Goal: Task Accomplishment & Management: Manage account settings

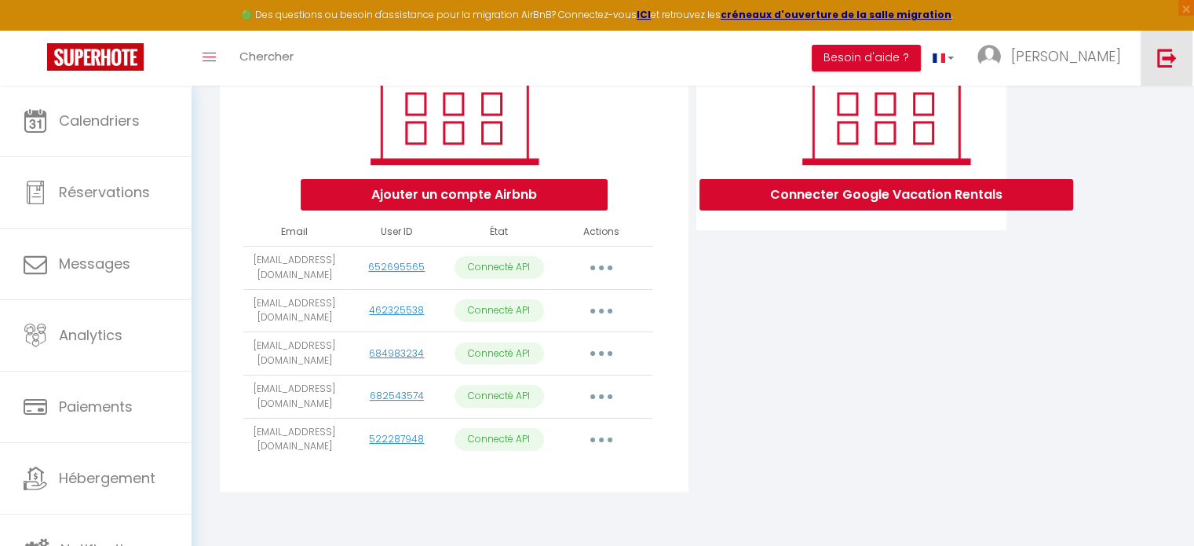
drag, startPoint x: 0, startPoint y: 0, endPoint x: 1172, endPoint y: 65, distance: 1174.2
click at [1172, 65] on img at bounding box center [1167, 58] width 20 height 20
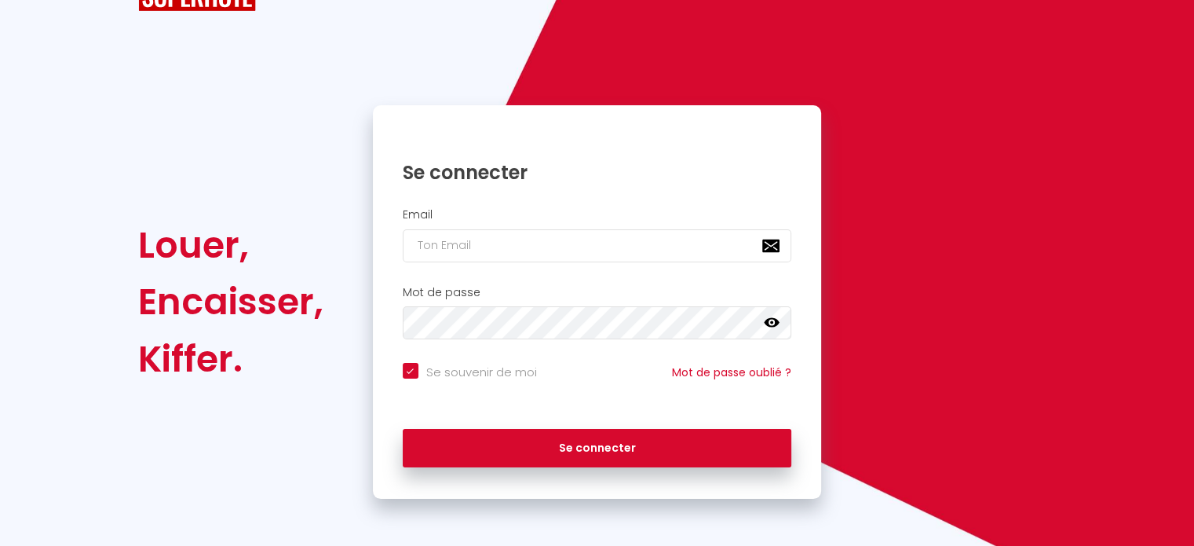
scroll to position [63, 0]
checkbox input "true"
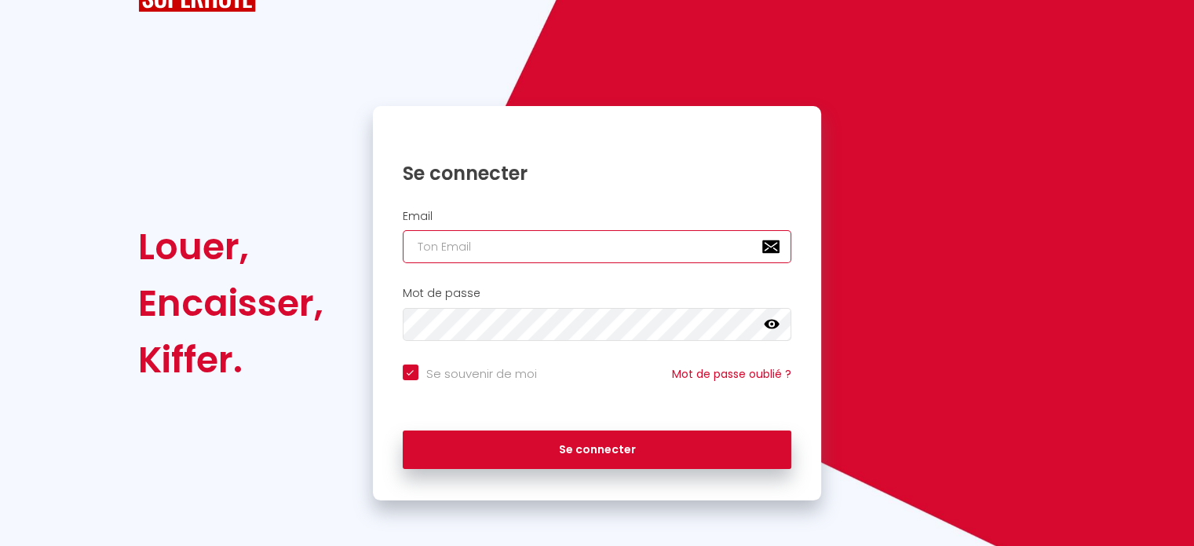
paste input "[EMAIL_ADDRESS][DOMAIN_NAME]"
type input "[EMAIL_ADDRESS][DOMAIN_NAME]"
checkbox input "true"
click at [545, 240] on input "[EMAIL_ADDRESS][DOMAIN_NAME]" at bounding box center [597, 246] width 389 height 33
type input "[EMAIL_ADDRESS][DOMAIN_NAME]"
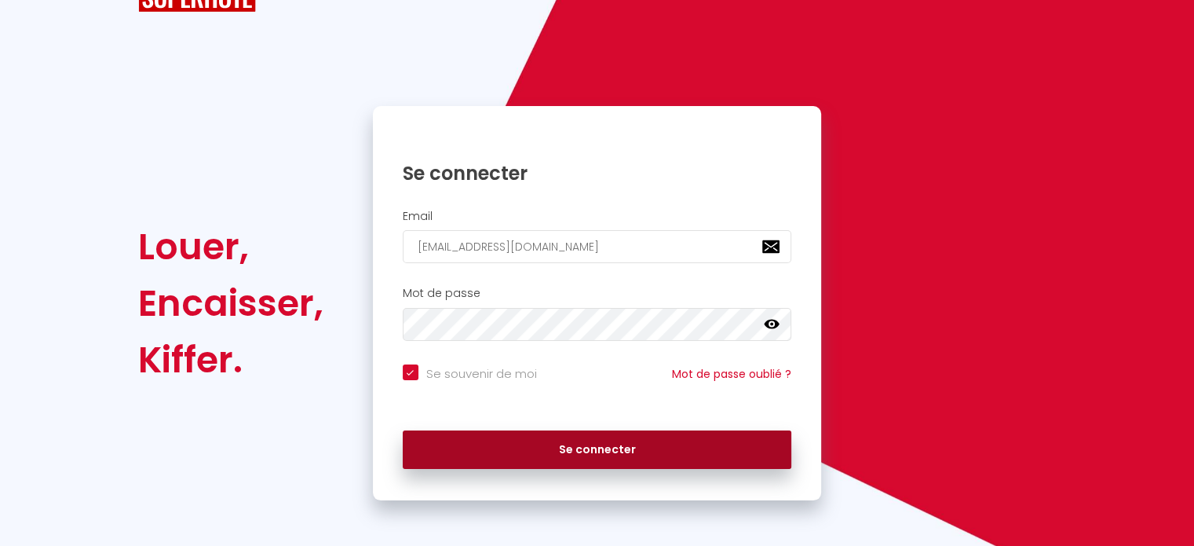
click at [565, 447] on button "Se connecter" at bounding box center [597, 449] width 389 height 39
checkbox input "true"
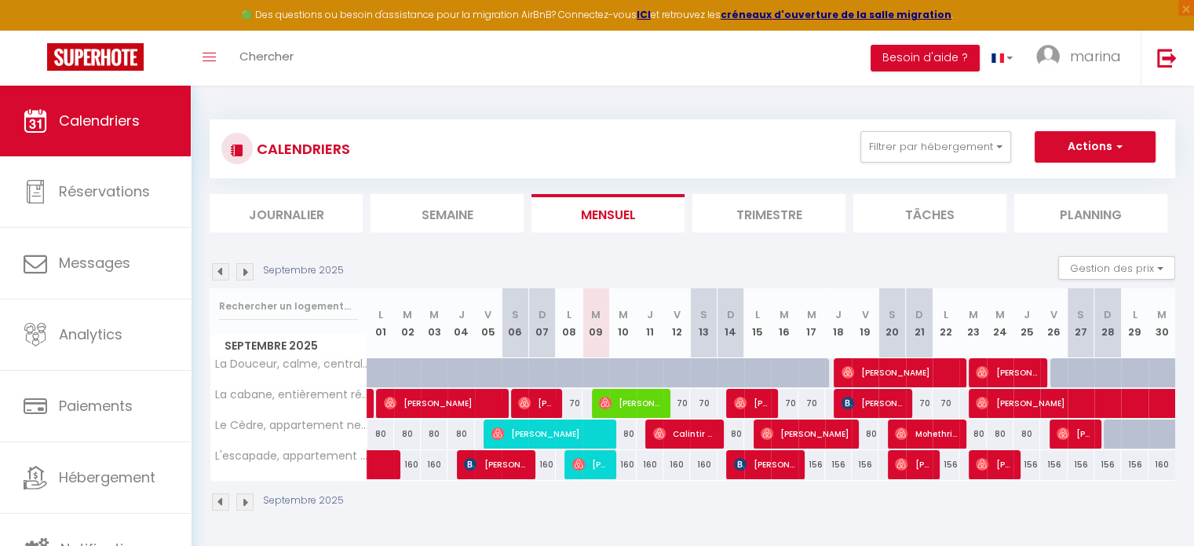
click at [246, 271] on img at bounding box center [244, 271] width 17 height 17
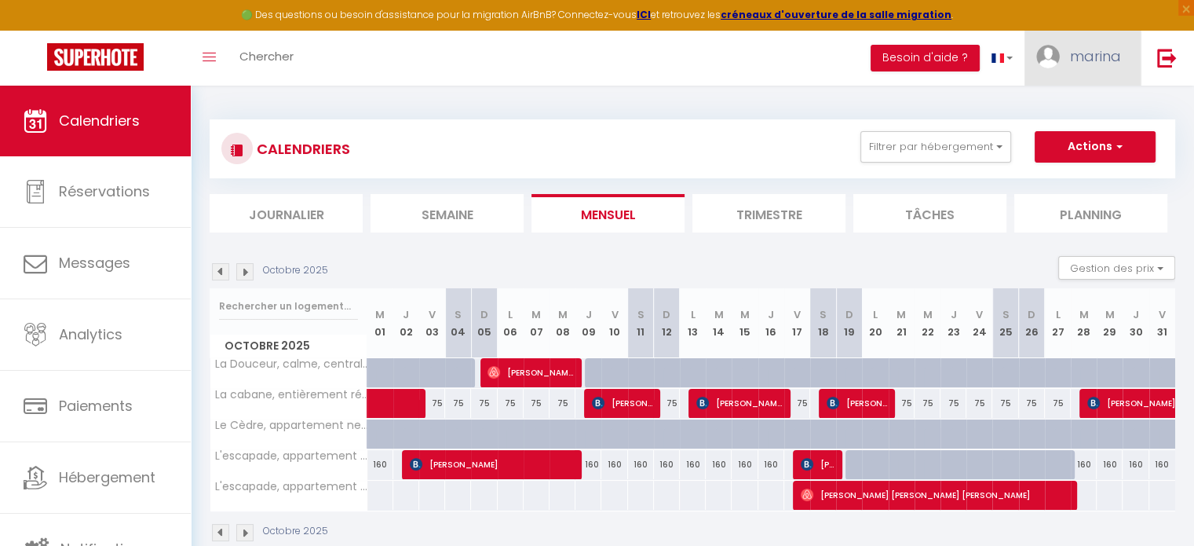
click at [1062, 68] on link "marina" at bounding box center [1083, 58] width 116 height 55
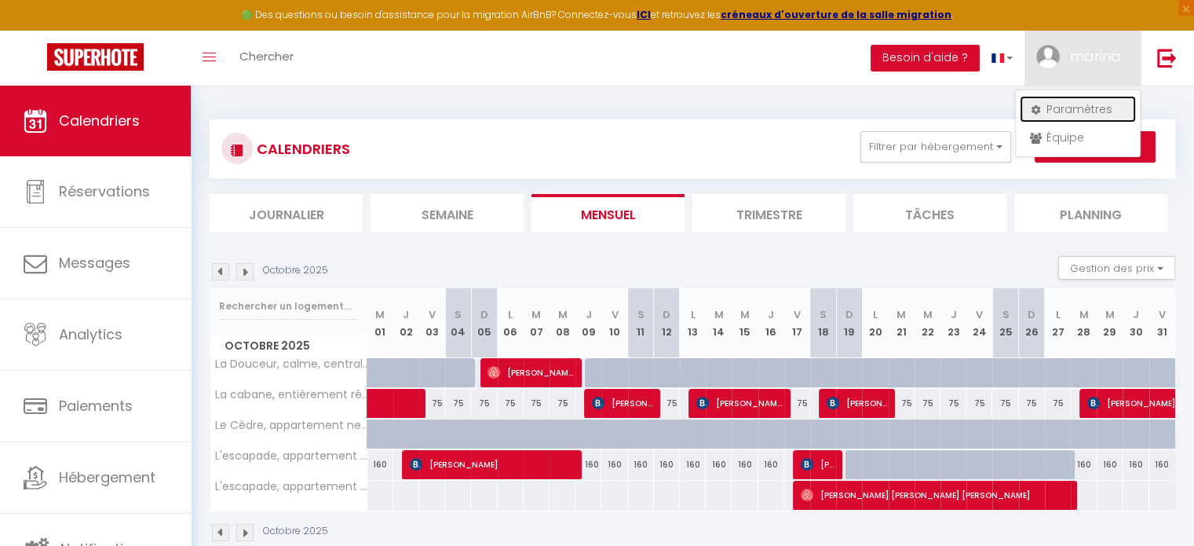
click at [1082, 110] on link "Paramètres" at bounding box center [1078, 109] width 116 height 27
select select "fr"
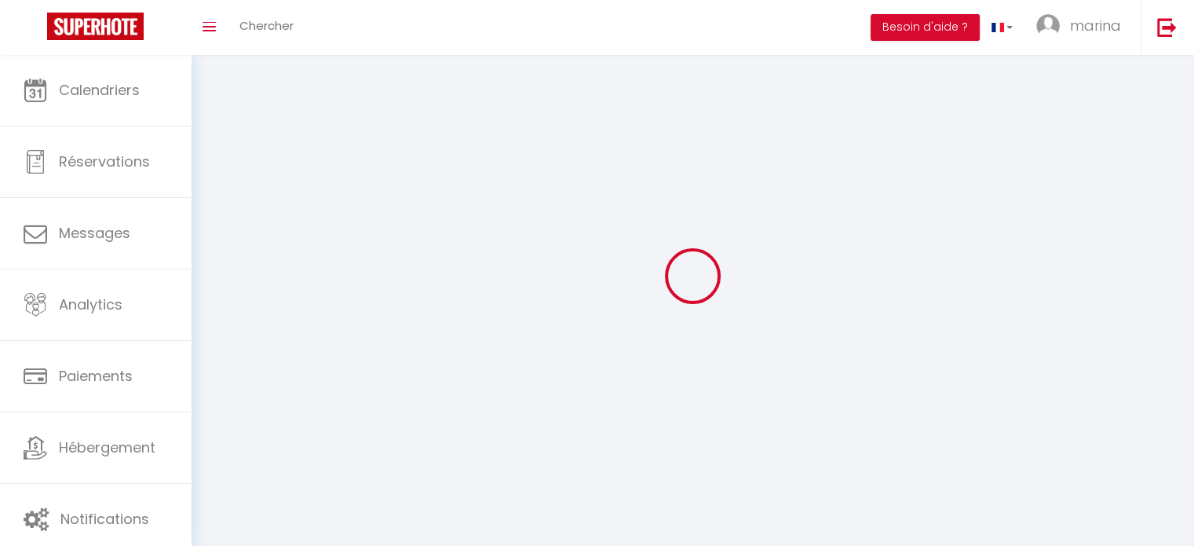
type input "marina"
type input "jeulin"
type input "0623418819"
type input "[STREET_ADDRESS]"
type input "94300"
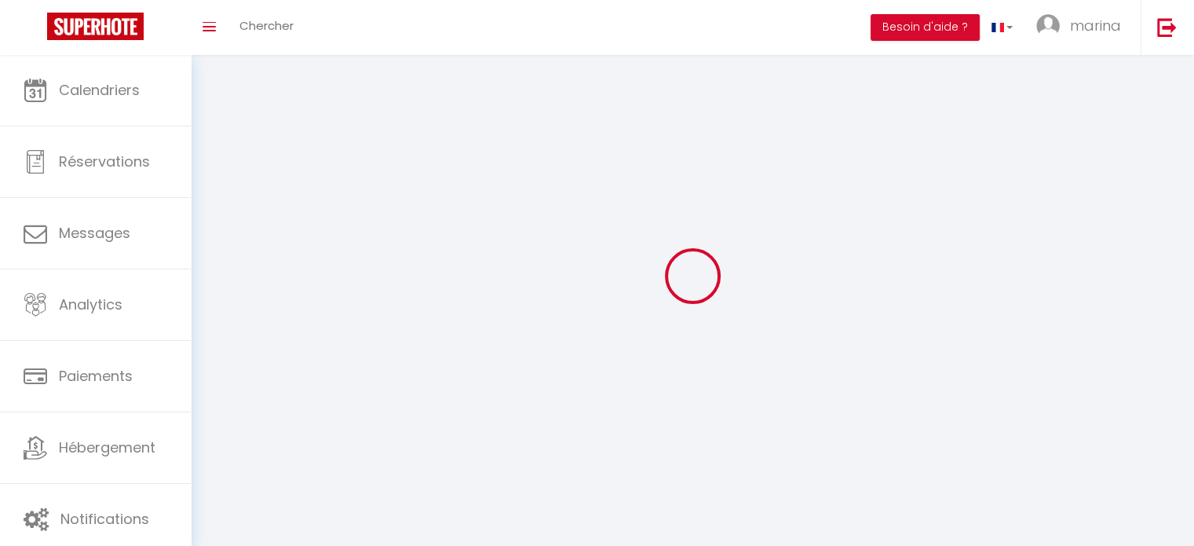
type input "vincennes"
type input "xdPbAyv8m8sPsSFdbtdYRL9GP"
type input "KnPbYoq6koQManYQFxbVm0fCu"
select select "1"
select select "28"
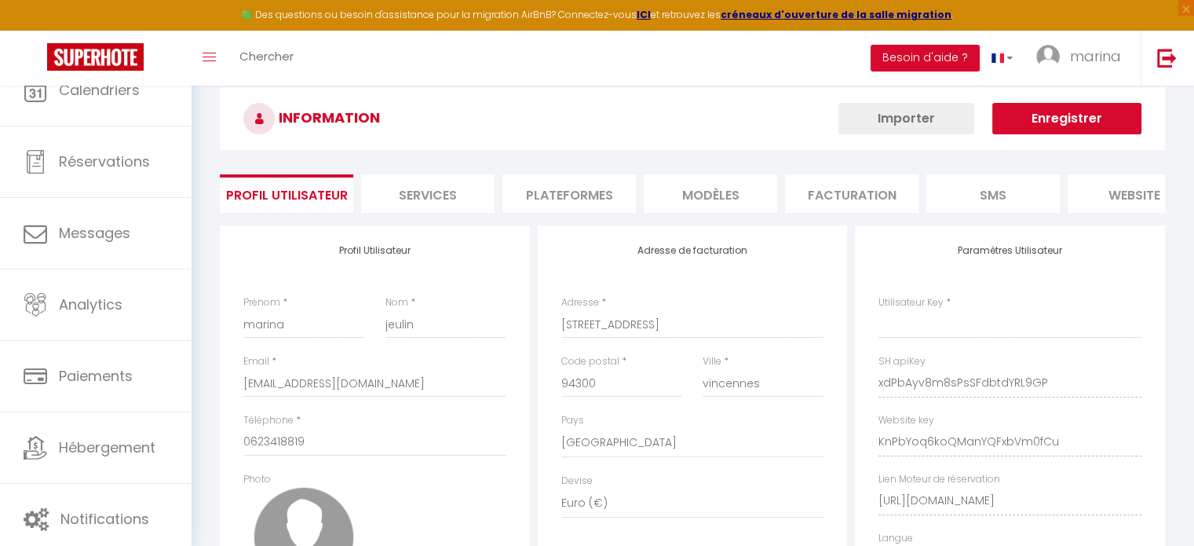
type input "xdPbAyv8m8sPsSFdbtdYRL9GP"
type input "KnPbYoq6koQManYQFxbVm0fCu"
type input "[URL][DOMAIN_NAME]"
select select "fr"
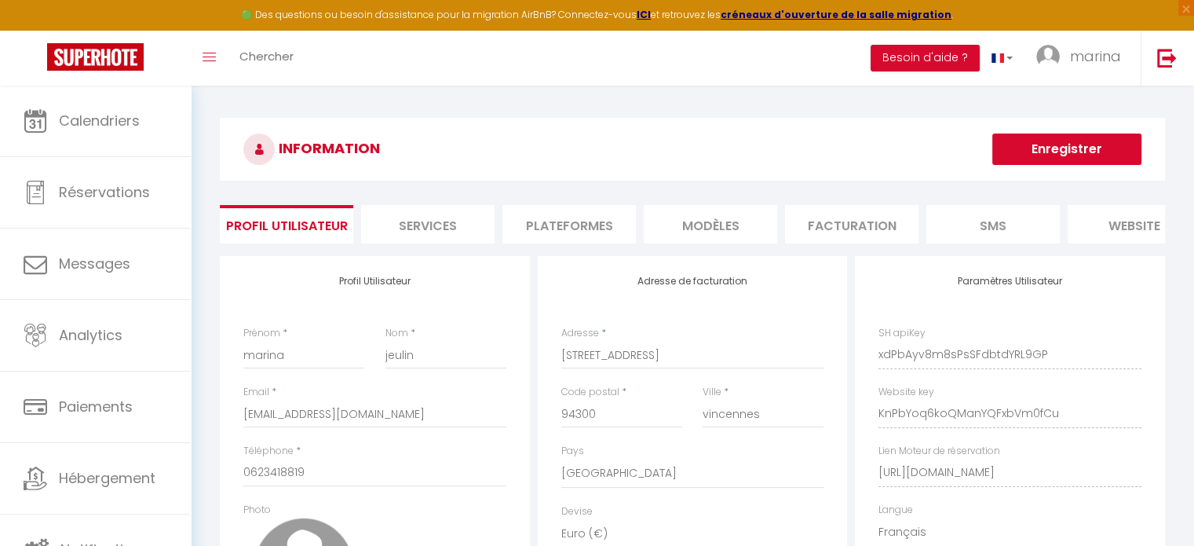
click at [577, 238] on li "Plateformes" at bounding box center [569, 224] width 133 height 38
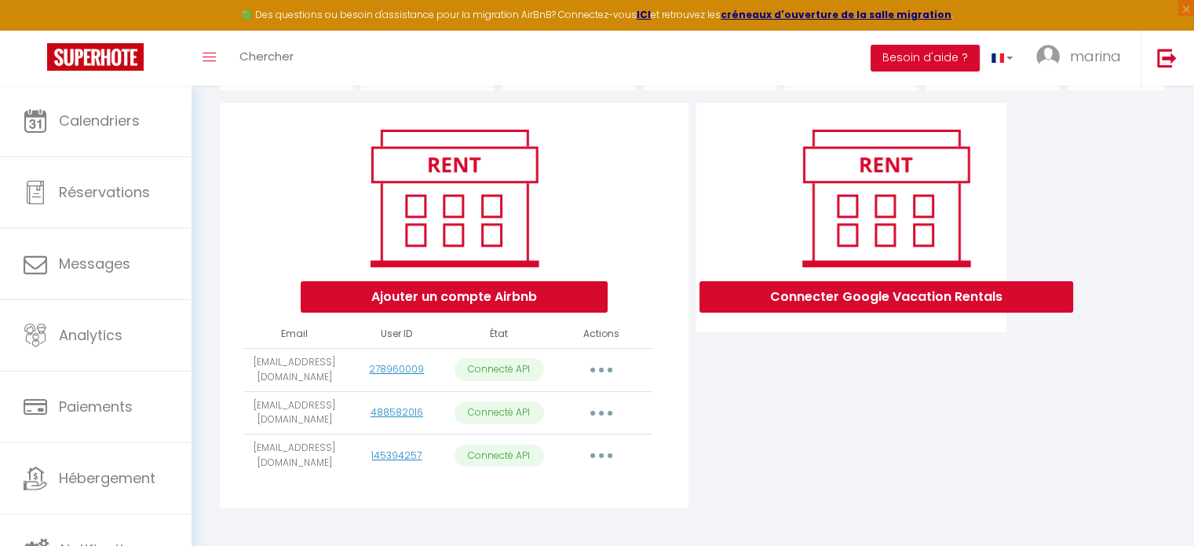
scroll to position [180, 0]
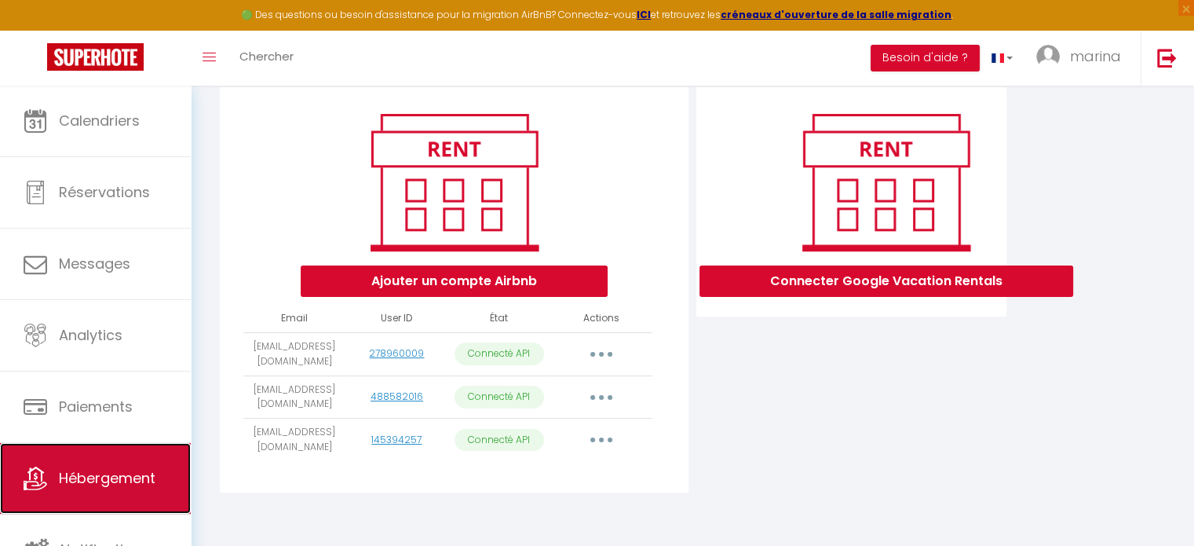
click at [83, 499] on link "Hébergement" at bounding box center [95, 478] width 191 height 71
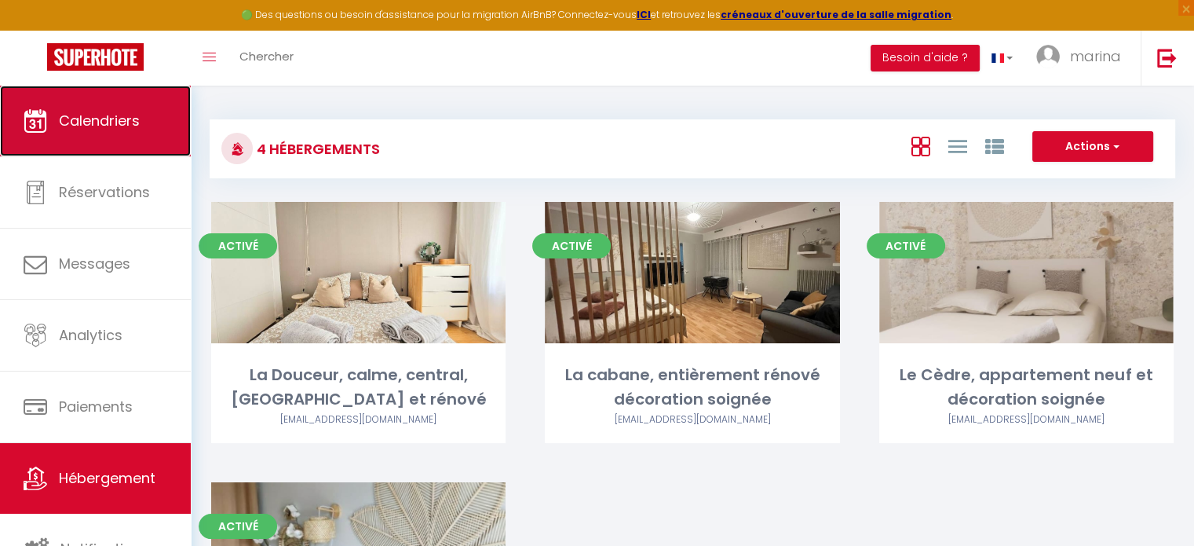
click at [137, 108] on link "Calendriers" at bounding box center [95, 121] width 191 height 71
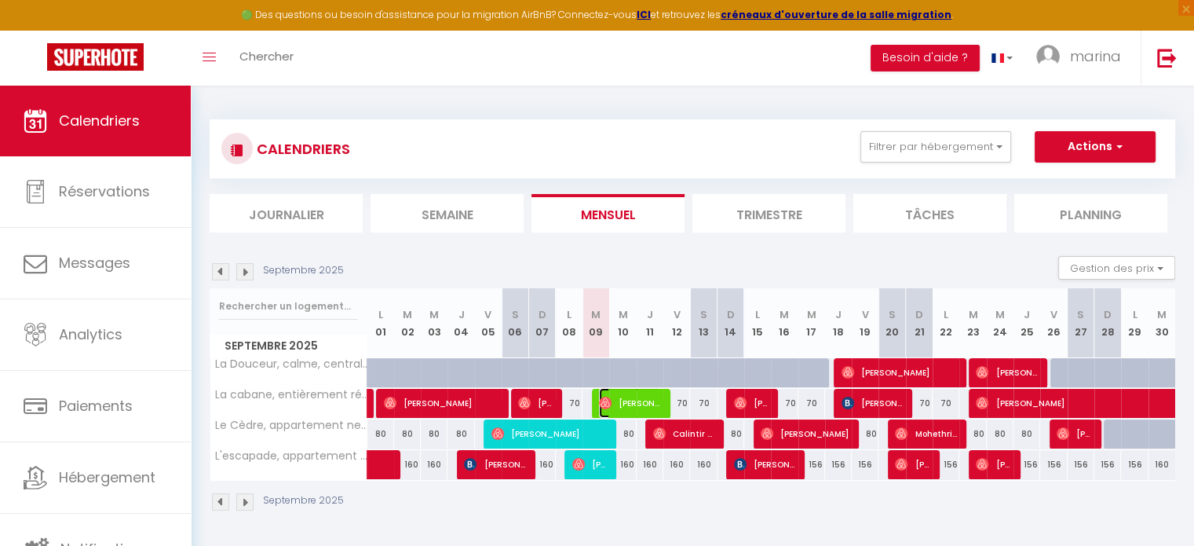
click at [645, 406] on span "[PERSON_NAME]" at bounding box center [630, 403] width 62 height 30
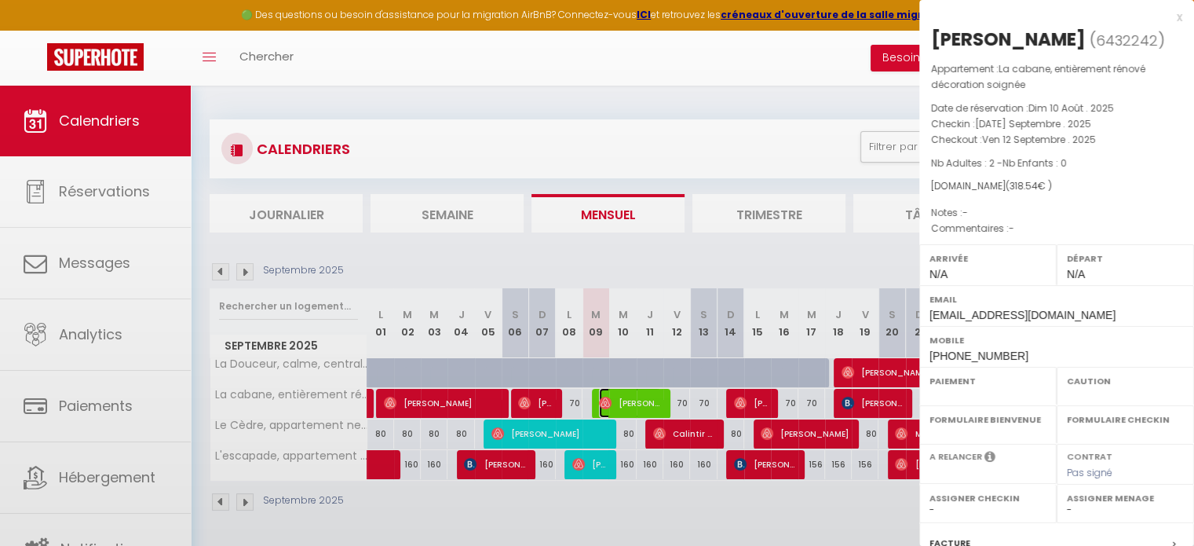
select select "OK"
select select "0"
select select "1"
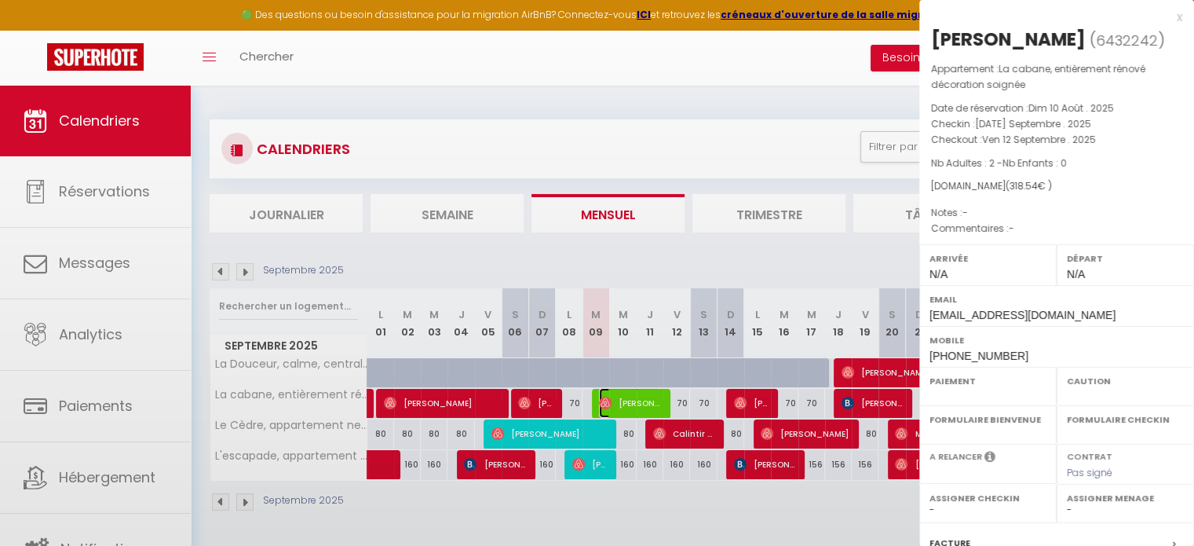
select select
select select "25229"
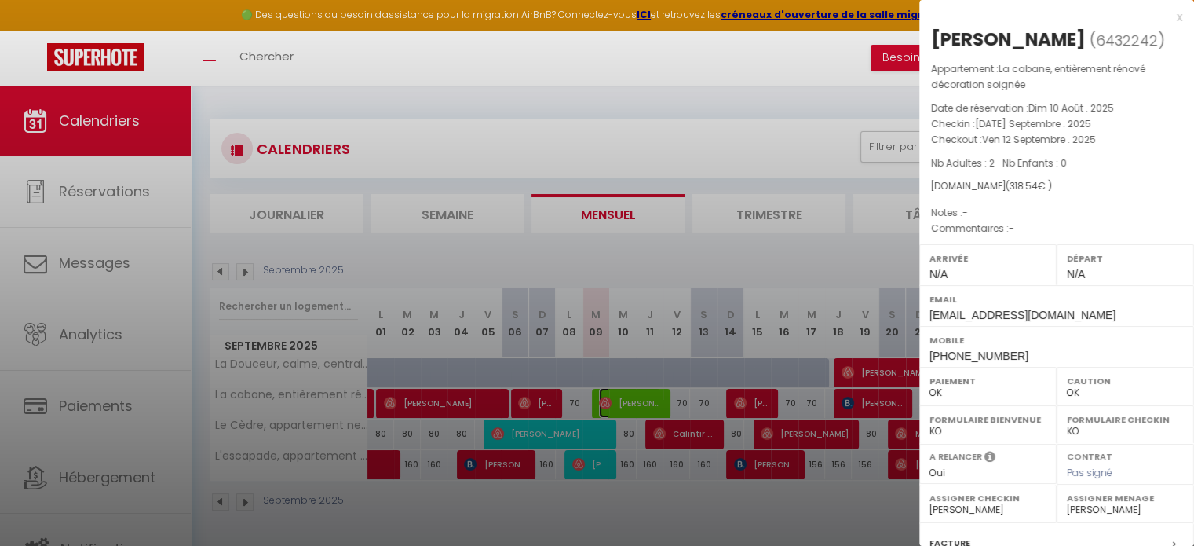
scroll to position [199, 0]
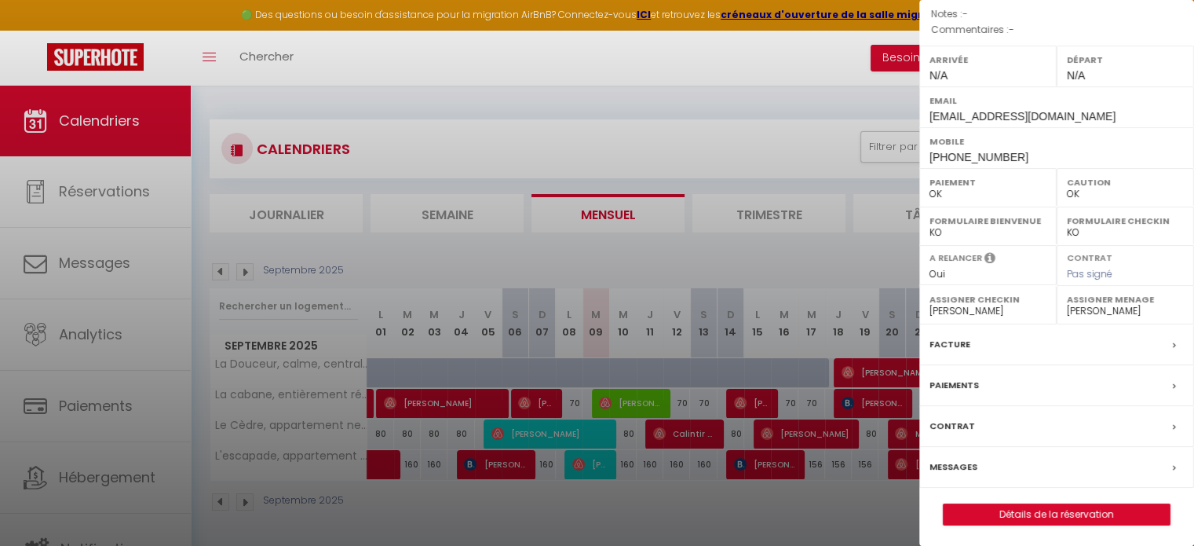
click at [960, 340] on label "Facture" at bounding box center [950, 344] width 41 height 16
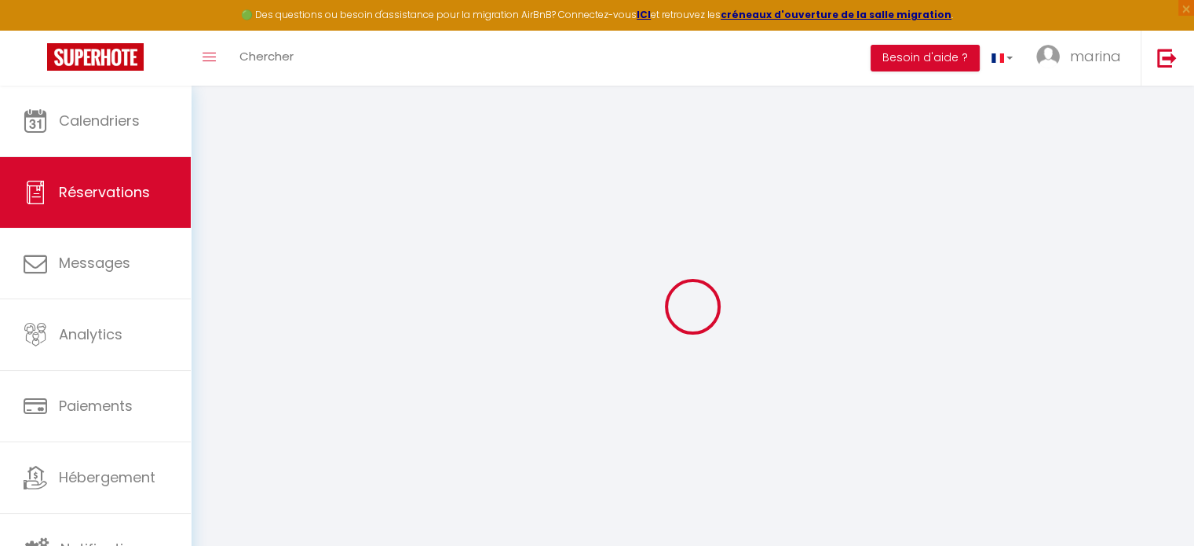
select select "cleaning"
select select "taxes"
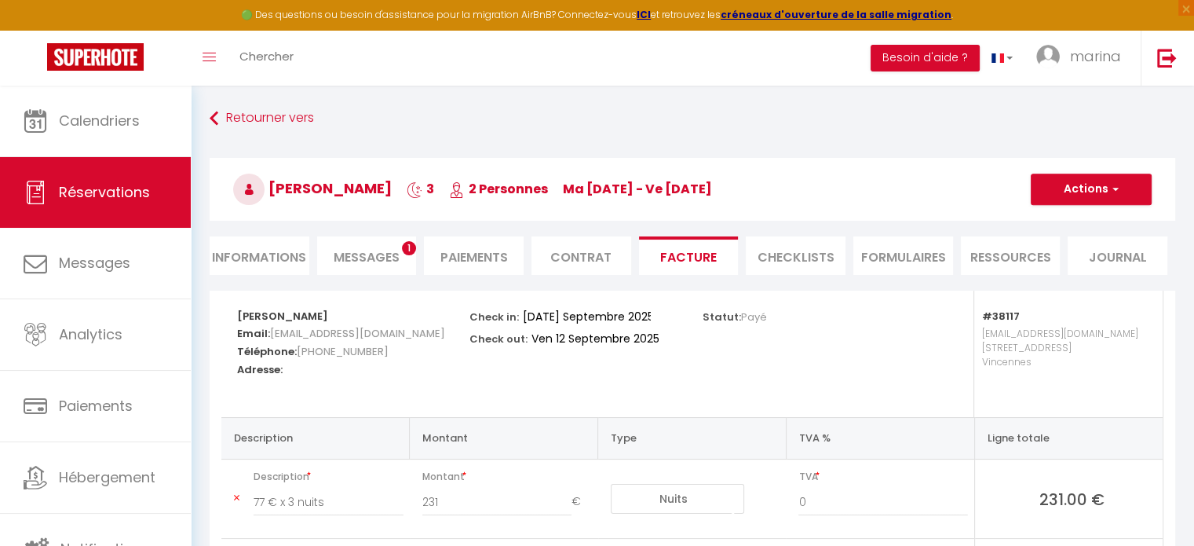
click at [711, 260] on li "Facture" at bounding box center [689, 255] width 100 height 38
click at [700, 500] on select "Nuits Frais de ménage Taxe de séjour Autre Frais de service hôte Frais de paiem…" at bounding box center [677, 499] width 133 height 30
click at [1082, 169] on h3 "[PERSON_NAME] 3 2 Personnes ma [DATE] - ve [DATE]" at bounding box center [693, 189] width 966 height 63
click at [1081, 178] on button "Actions" at bounding box center [1091, 189] width 121 height 31
